Goal: Check status: Check status

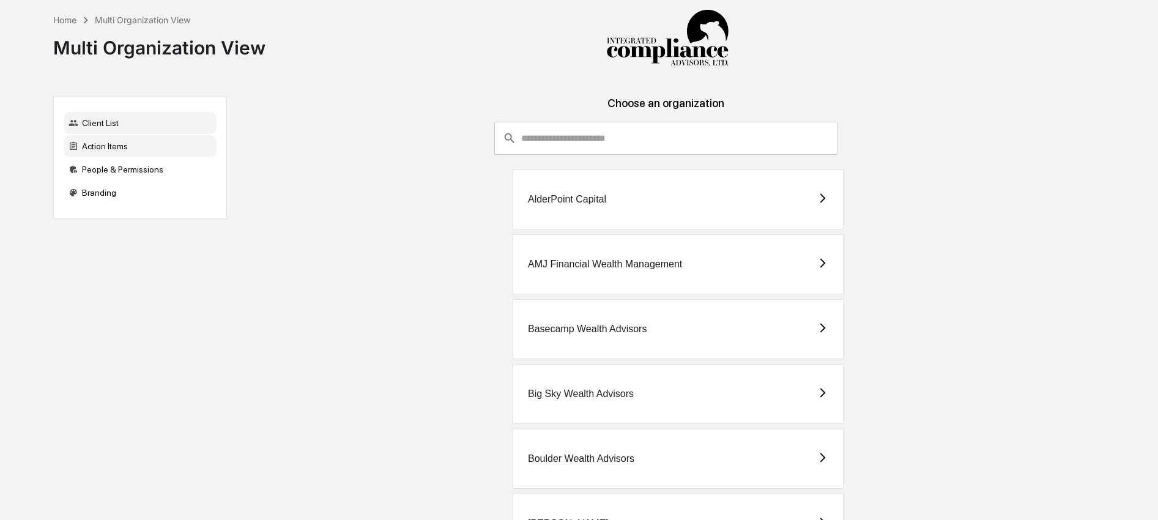
click at [159, 146] on div "Action Items" at bounding box center [140, 146] width 153 height 22
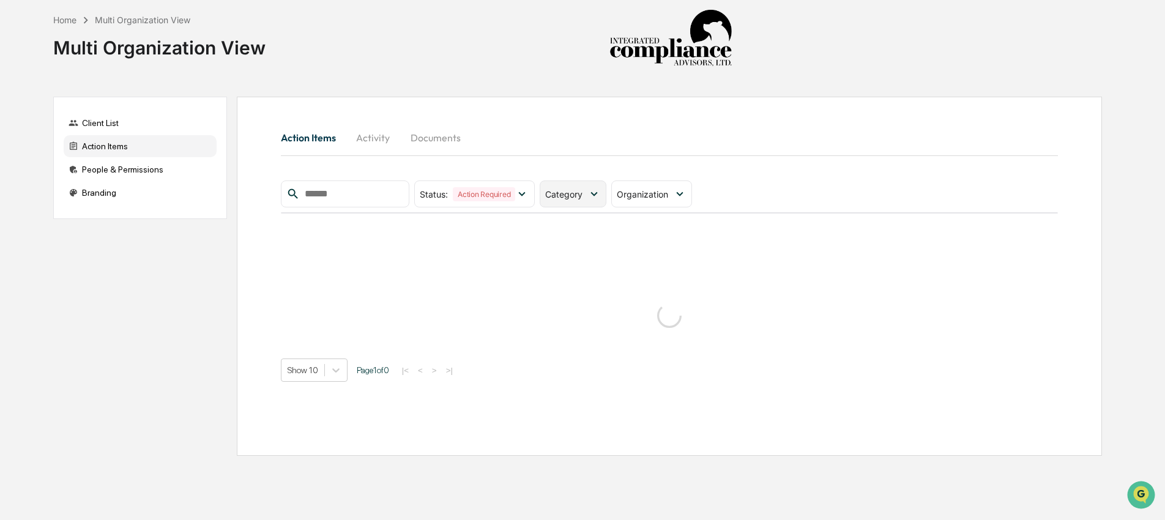
click at [576, 191] on span "Category" at bounding box center [563, 194] width 37 height 10
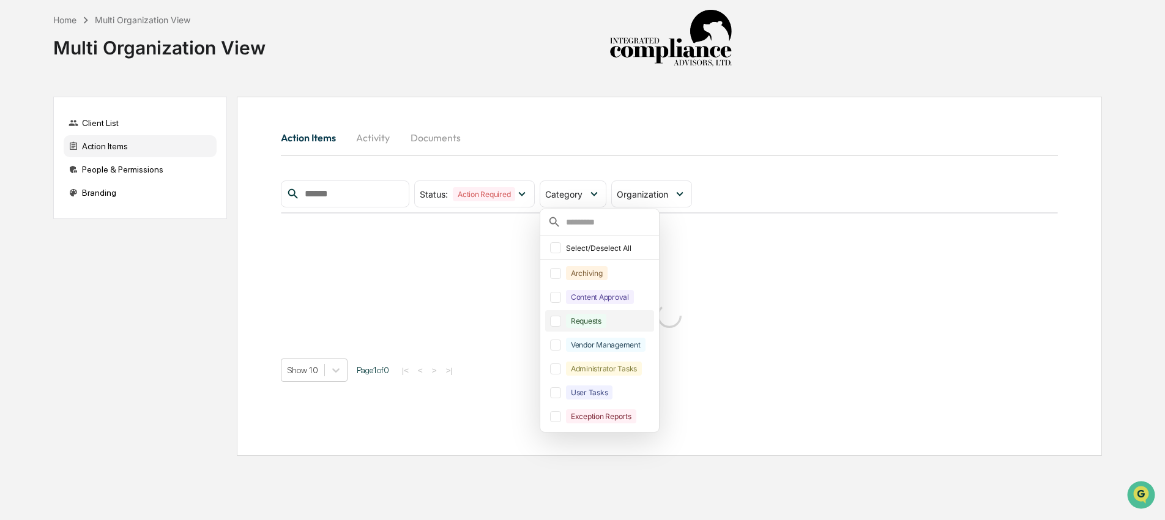
click at [599, 320] on div "Requests" at bounding box center [586, 321] width 40 height 14
click at [601, 302] on div "Content Approval" at bounding box center [600, 297] width 68 height 14
click at [1010, 153] on div "Action Items Activity Documents" at bounding box center [669, 139] width 777 height 33
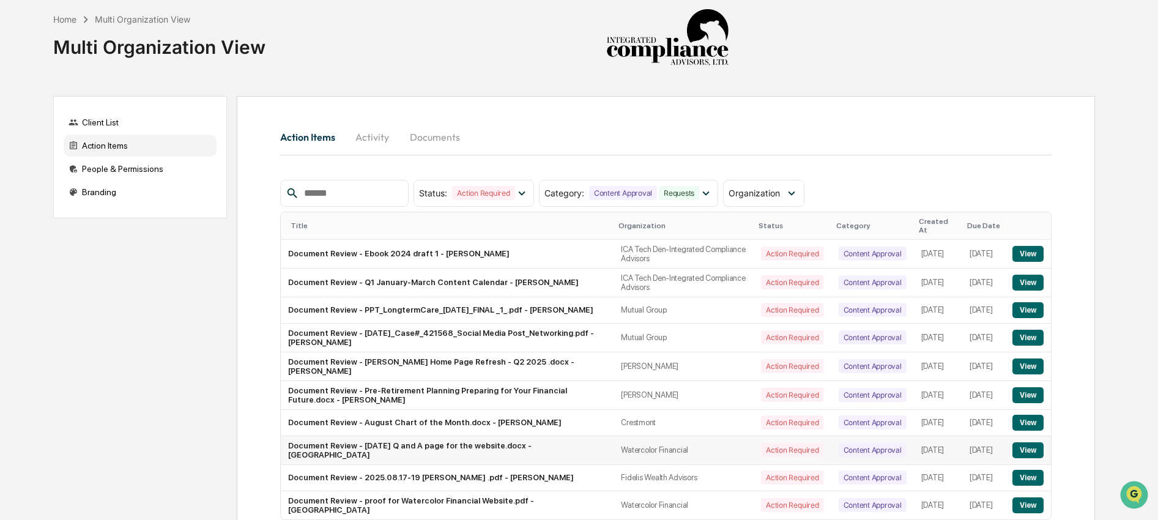
scroll to position [2, 0]
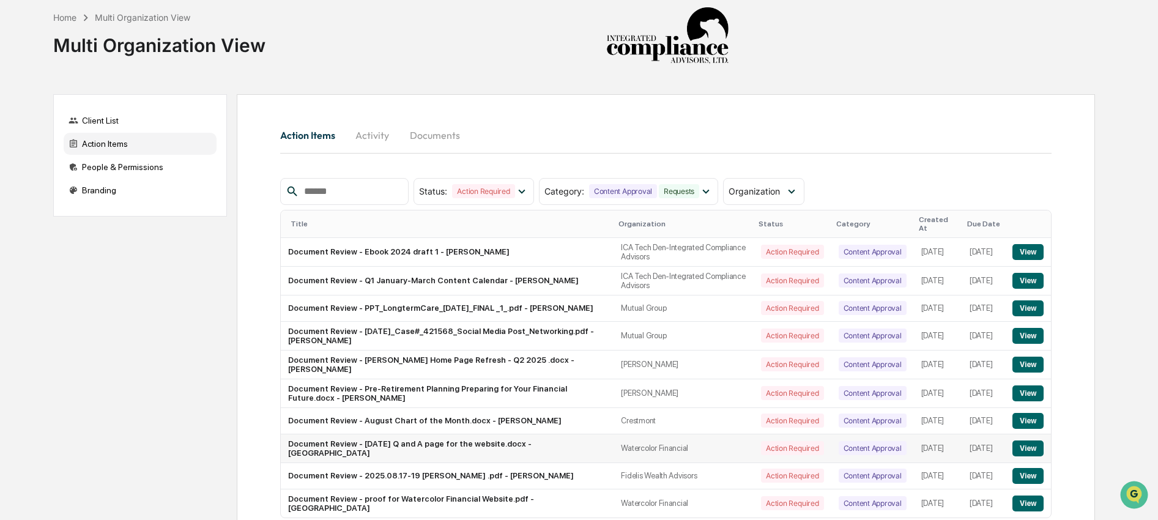
click at [638, 456] on td "Watercolor Financial" at bounding box center [683, 448] width 140 height 29
click at [1036, 426] on button "View" at bounding box center [1027, 421] width 31 height 16
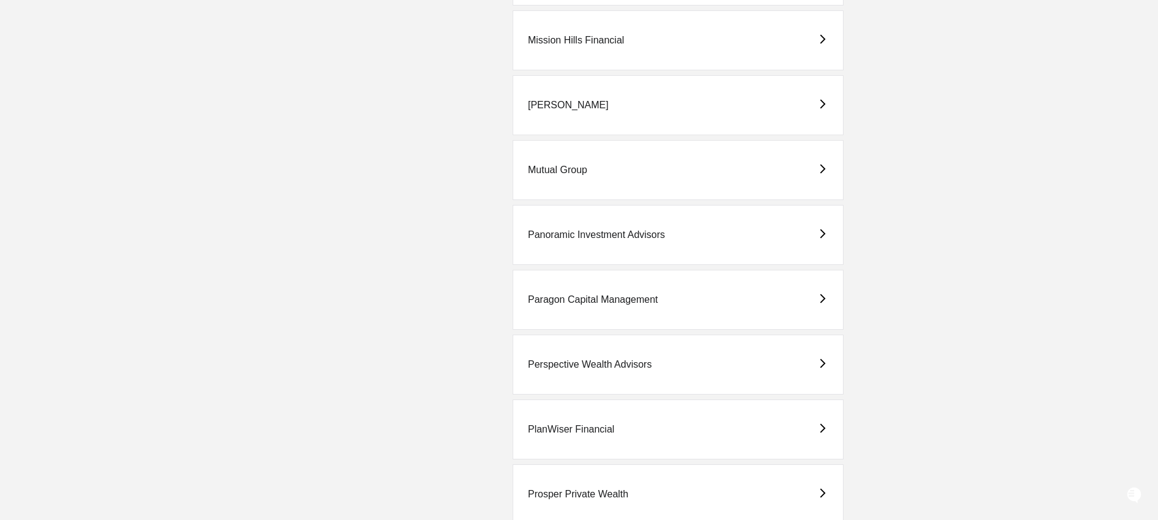
scroll to position [3562, 0]
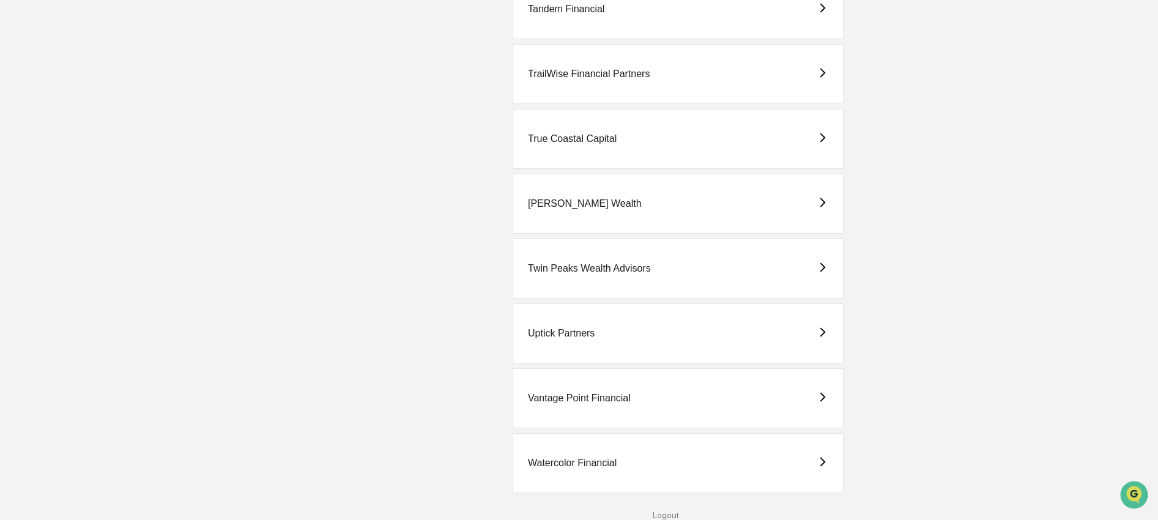
click at [631, 467] on div "Watercolor Financial" at bounding box center [678, 463] width 331 height 60
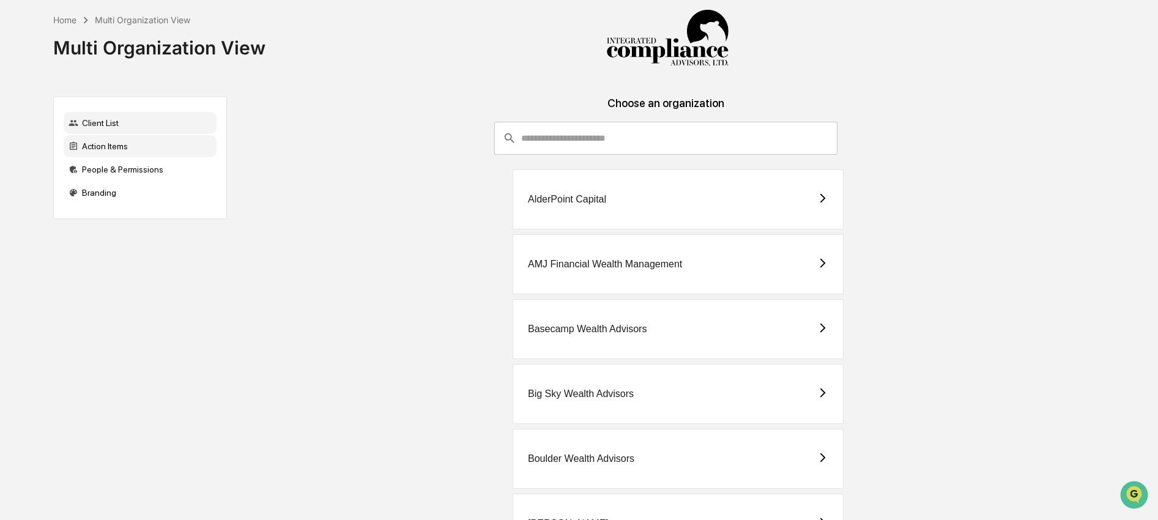
click at [126, 152] on div "Action Items" at bounding box center [140, 146] width 153 height 22
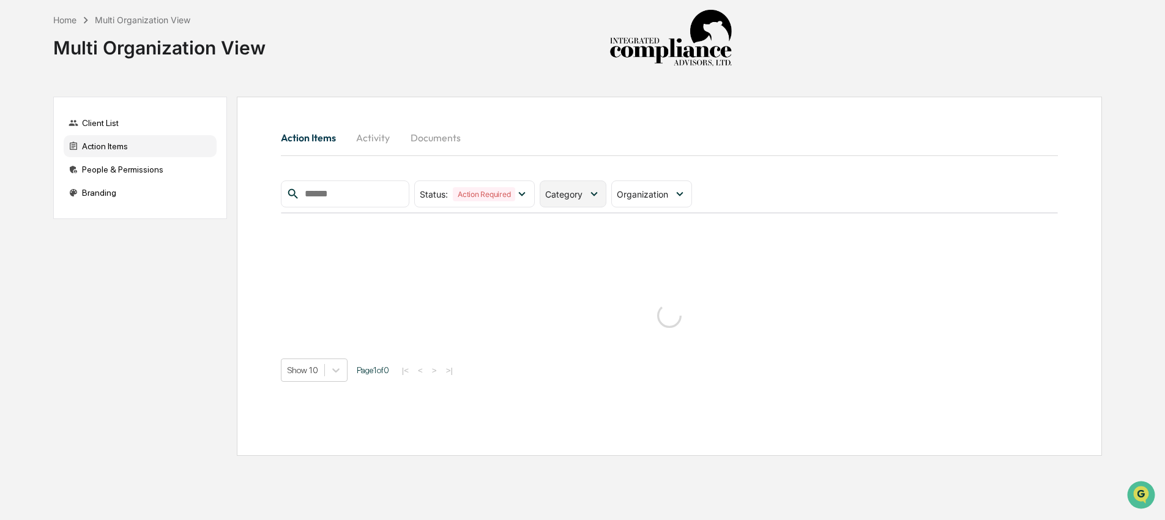
click at [582, 193] on span "Category" at bounding box center [563, 194] width 37 height 10
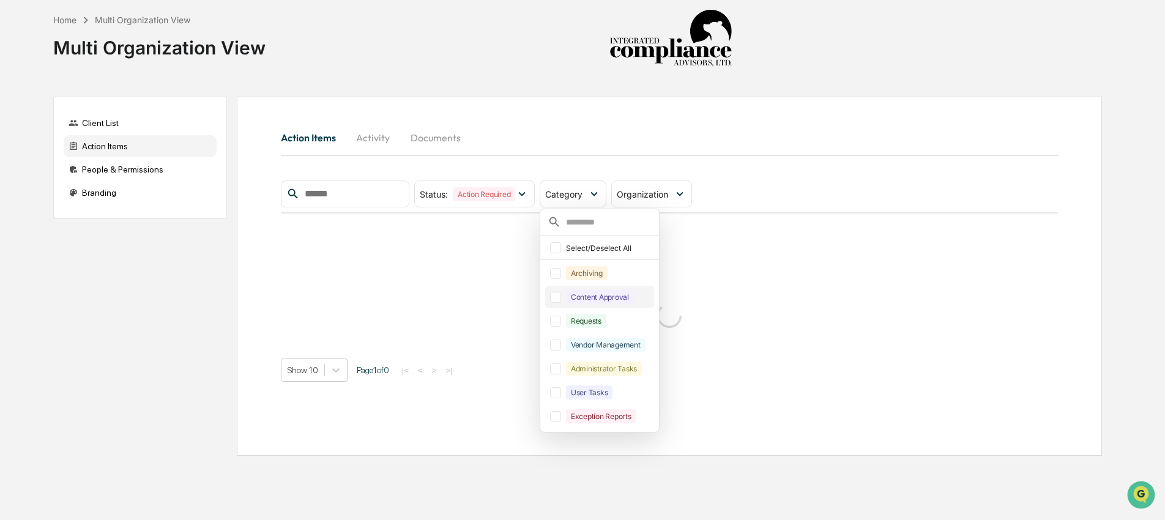
click at [590, 297] on div "Content Approval" at bounding box center [600, 297] width 68 height 14
click at [585, 325] on div "Requests" at bounding box center [586, 321] width 40 height 14
click at [835, 179] on div "Action Items Activity Documents Status : Action Required Select/Deselect All Ac…" at bounding box center [669, 252] width 777 height 259
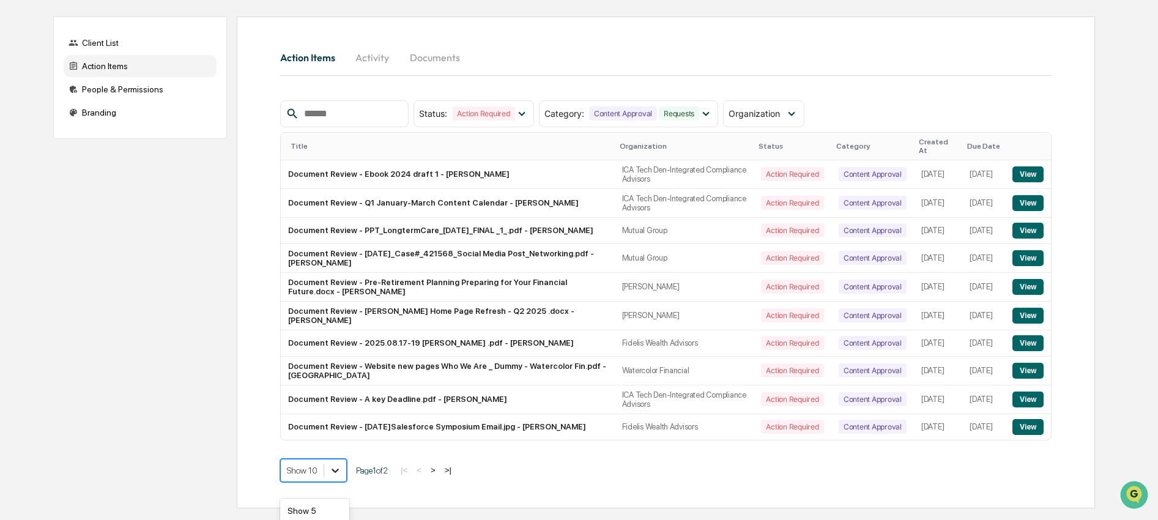
scroll to position [165, 0]
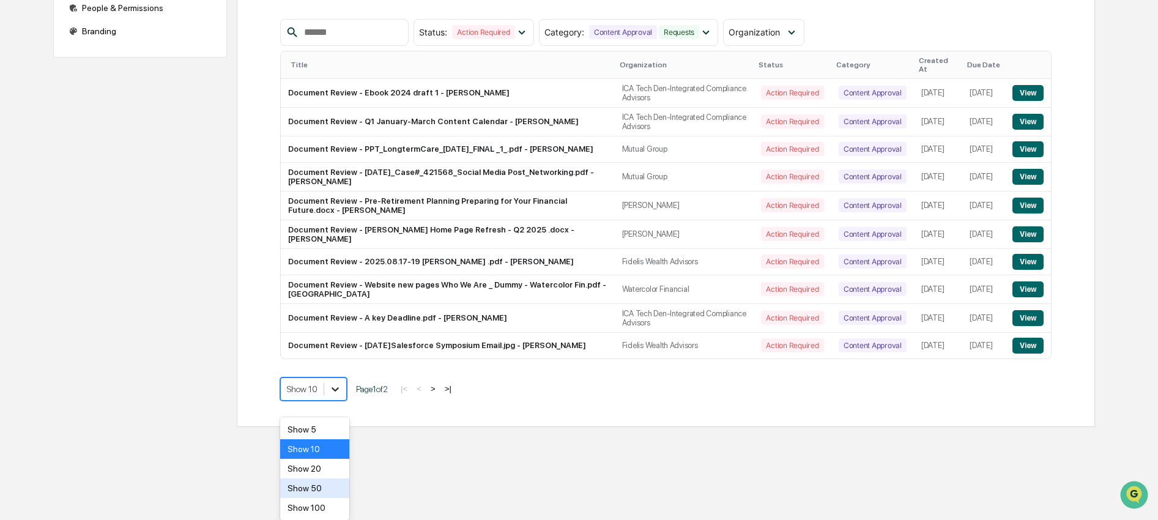
click at [339, 427] on body "Home Multi Organization View Multi Organization View Client List Action Items P…" at bounding box center [579, 133] width 1158 height 588
click at [331, 486] on div "Show 50" at bounding box center [314, 488] width 69 height 20
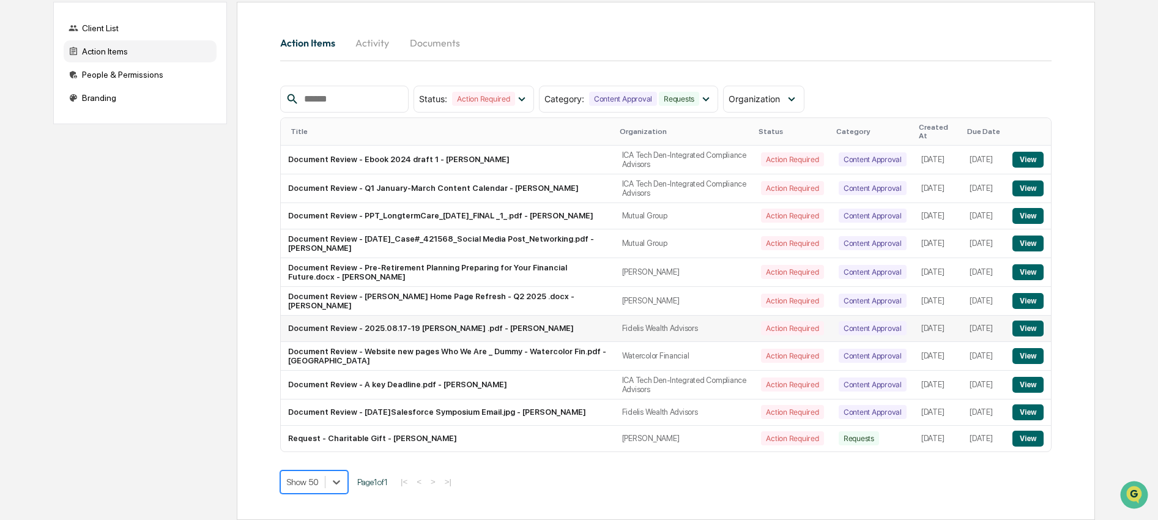
scroll to position [102, 0]
click at [1025, 325] on button "View" at bounding box center [1027, 328] width 31 height 16
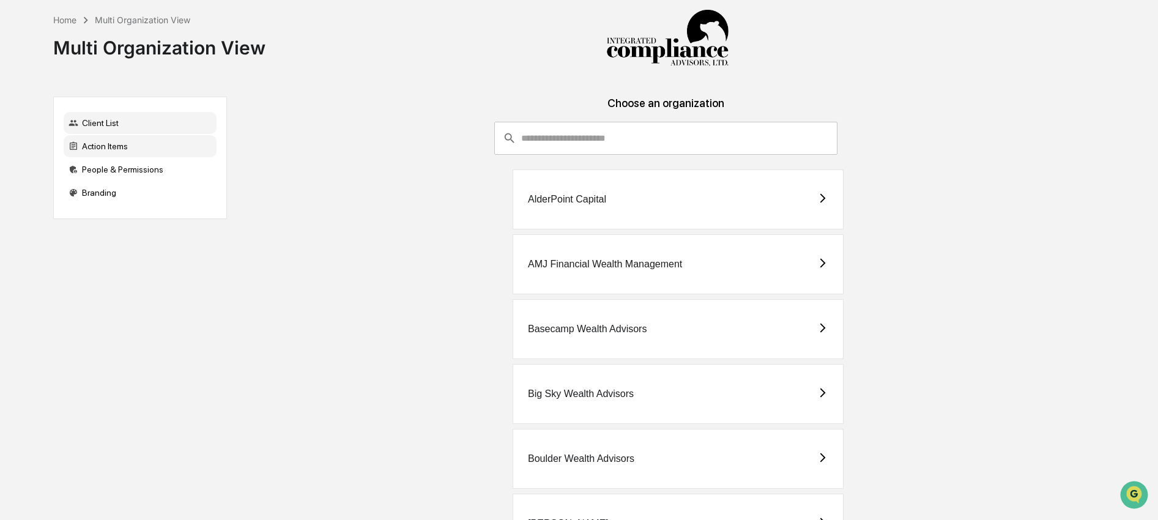
click at [120, 143] on div "Action Items" at bounding box center [140, 146] width 153 height 22
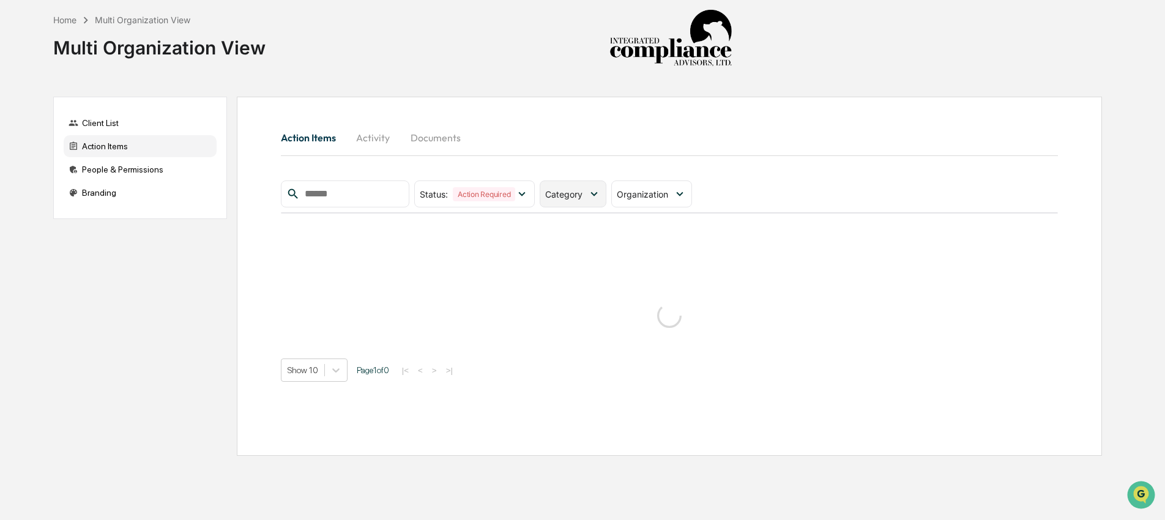
click at [597, 193] on icon at bounding box center [593, 194] width 7 height 4
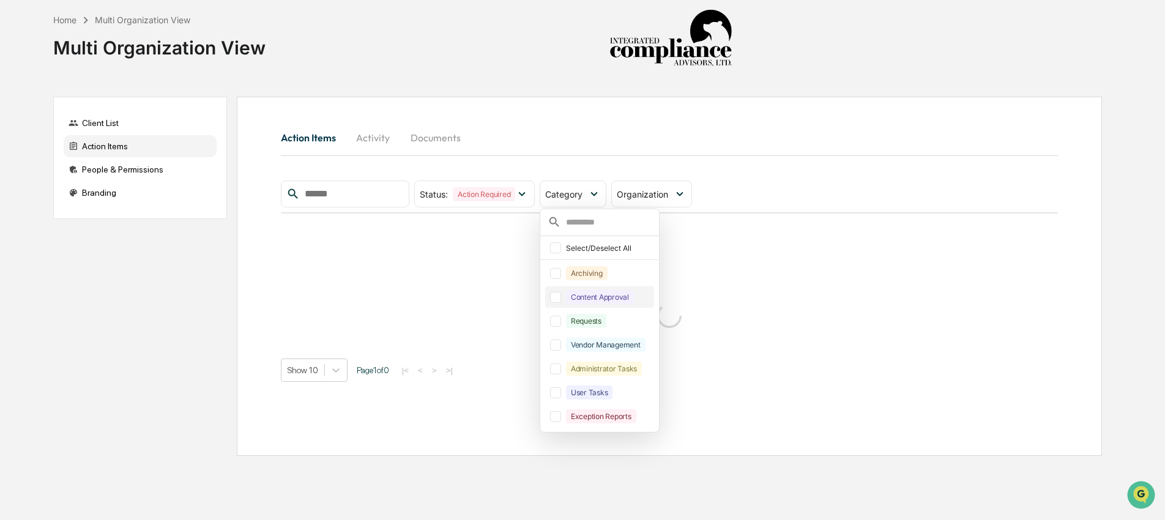
click at [602, 302] on div "Content Approval" at bounding box center [600, 297] width 68 height 14
click at [598, 320] on div "Requests" at bounding box center [586, 321] width 40 height 14
drag, startPoint x: 842, startPoint y: 150, endPoint x: 869, endPoint y: 142, distance: 27.5
click at [842, 150] on div "Action Items Activity Documents" at bounding box center [669, 137] width 777 height 29
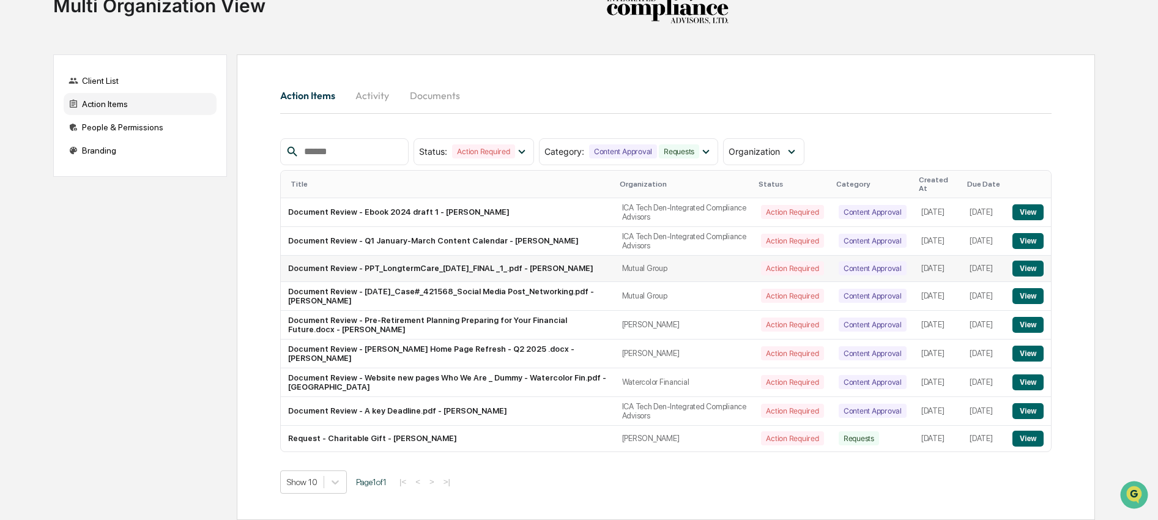
scroll to position [50, 0]
